Goal: Transaction & Acquisition: Download file/media

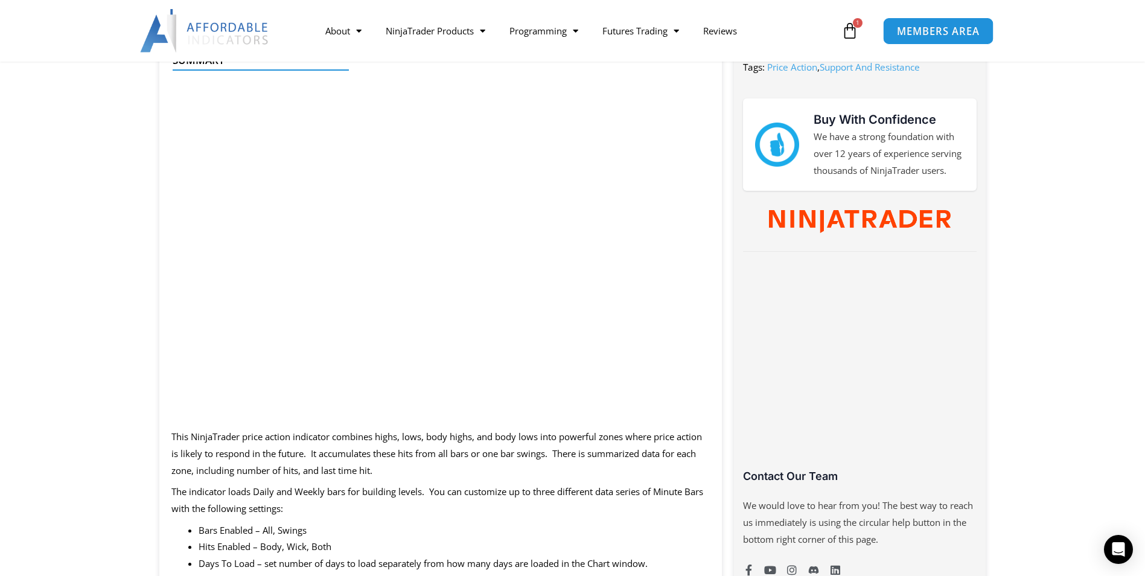
click at [919, 37] on link "MEMBERS AREA" at bounding box center [938, 30] width 110 height 27
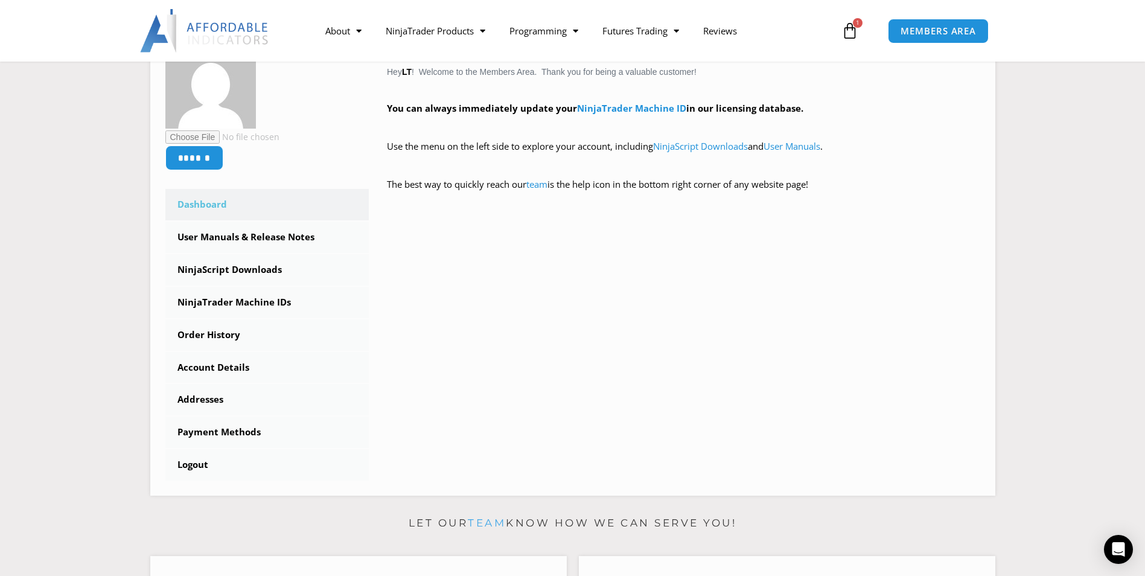
scroll to position [316, 0]
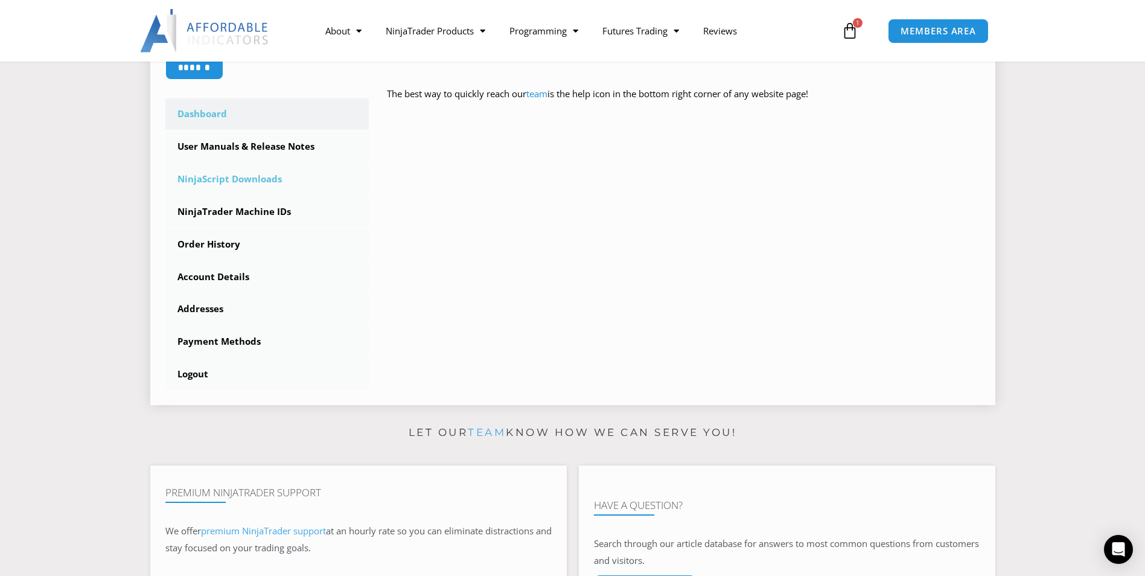
click at [237, 181] on link "NinjaScript Downloads" at bounding box center [267, 179] width 204 height 31
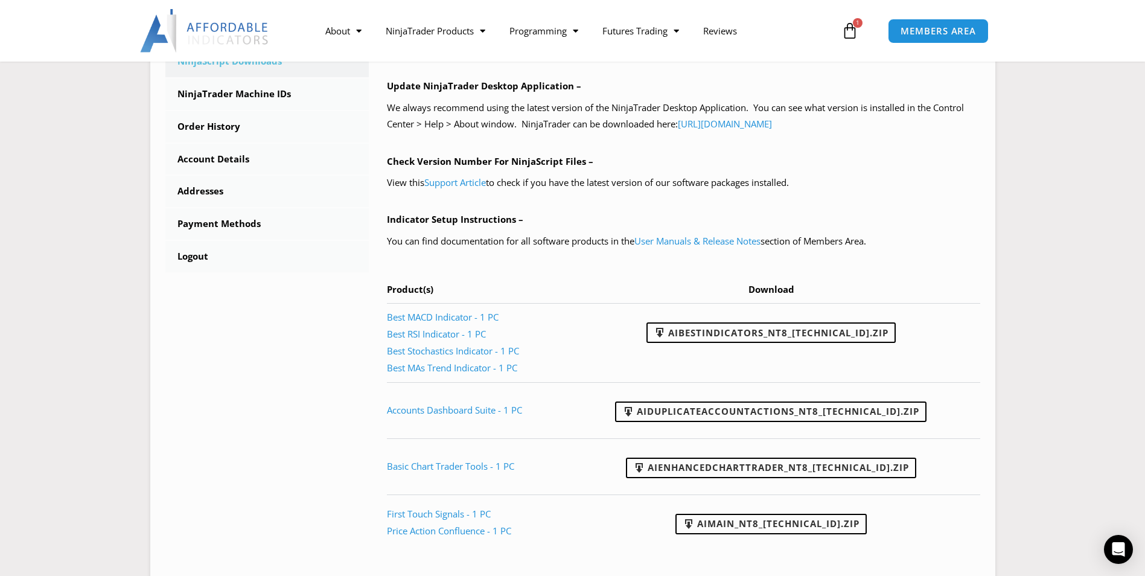
scroll to position [449, 0]
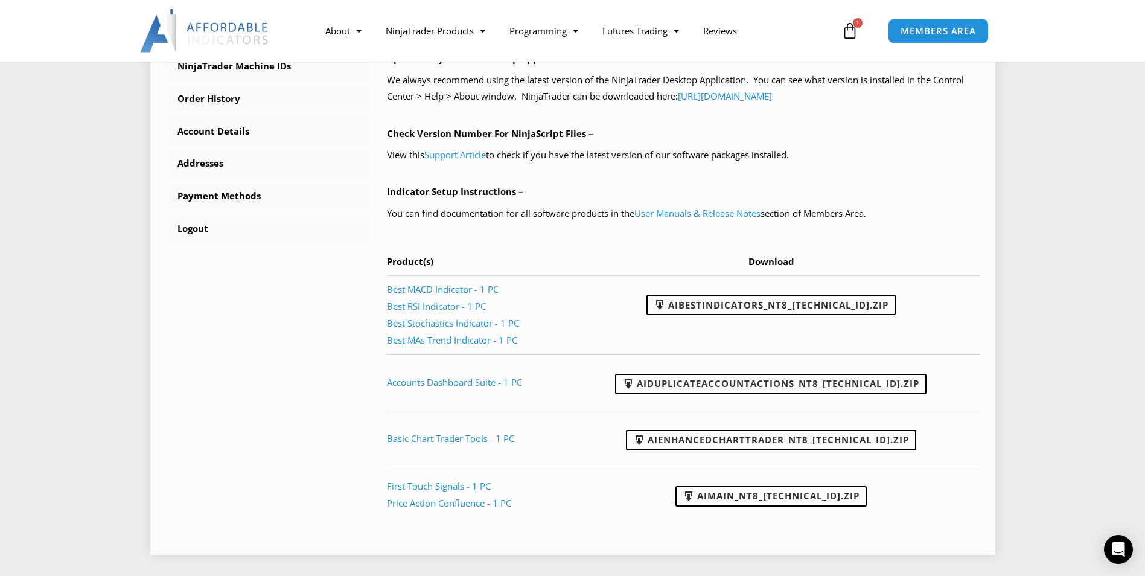
click at [858, 525] on div "NinjaScript Download & Installation – Please read everything for a complete und…" at bounding box center [675, 170] width 612 height 737
click at [865, 525] on div "NinjaScript Download & Installation – Please read everything for a complete und…" at bounding box center [675, 170] width 612 height 737
